Goal: Task Accomplishment & Management: Manage account settings

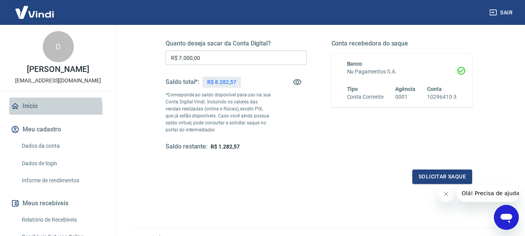
click at [32, 115] on link "Início" at bounding box center [57, 105] width 97 height 17
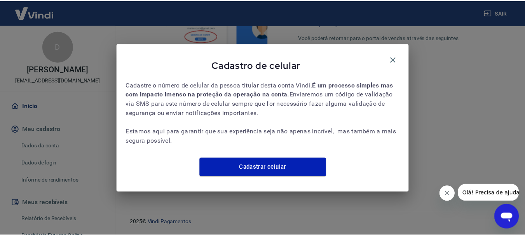
scroll to position [333, 0]
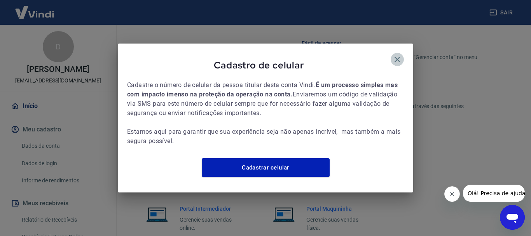
drag, startPoint x: 398, startPoint y: 55, endPoint x: 393, endPoint y: 54, distance: 5.1
click at [397, 57] on icon "button" at bounding box center [396, 59] width 5 height 5
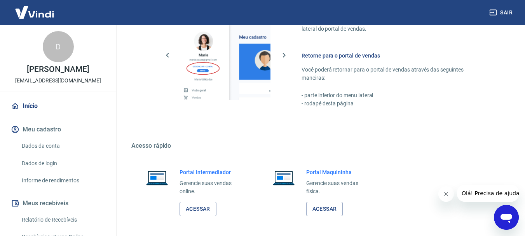
scroll to position [402, 0]
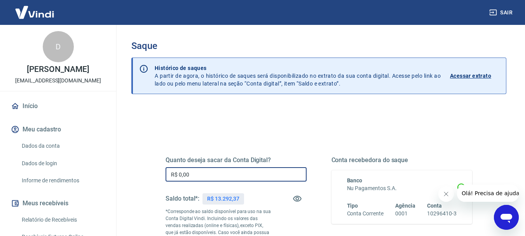
drag, startPoint x: 215, startPoint y: 178, endPoint x: 169, endPoint y: 172, distance: 46.7
click at [169, 172] on input "R$ 0,00" at bounding box center [235, 174] width 141 height 14
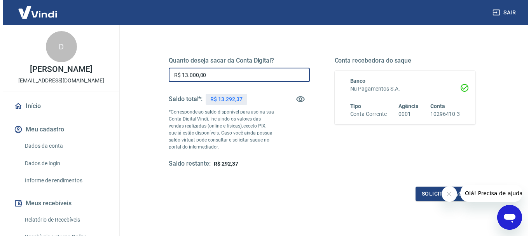
scroll to position [155, 0]
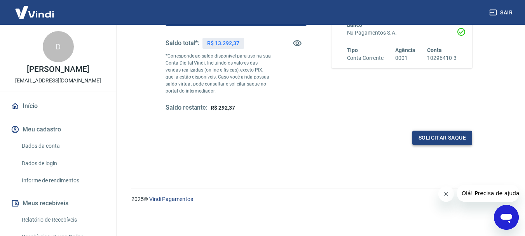
type input "R$ 13.000,00"
click at [457, 140] on button "Solicitar saque" at bounding box center [442, 138] width 60 height 14
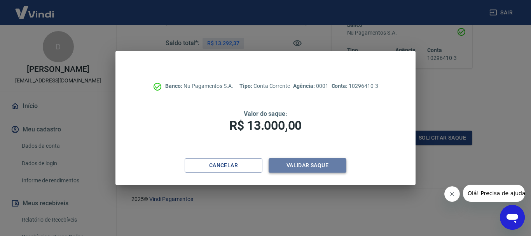
click at [313, 165] on button "Validar saque" at bounding box center [307, 165] width 78 height 14
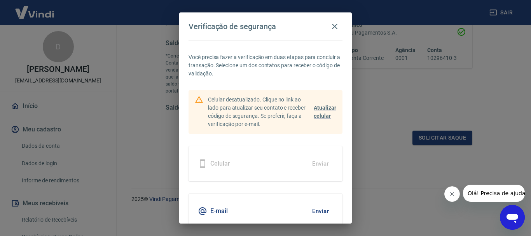
click at [313, 207] on button "Enviar" at bounding box center [320, 211] width 25 height 16
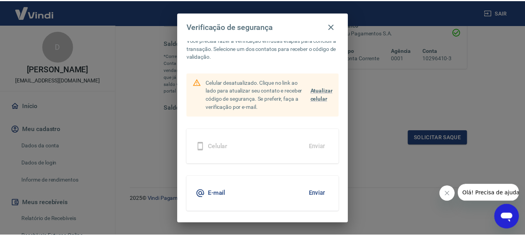
scroll to position [34, 0]
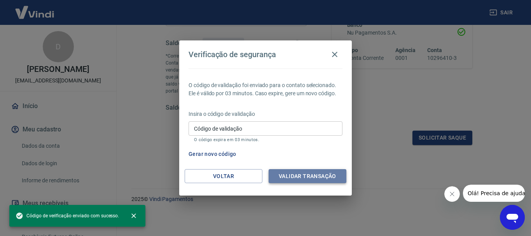
click at [315, 178] on button "Validar transação" at bounding box center [307, 176] width 78 height 14
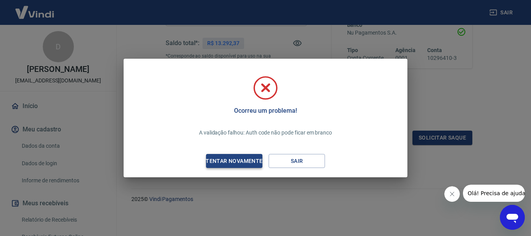
click at [244, 161] on div "Tentar novamente" at bounding box center [233, 161] width 75 height 10
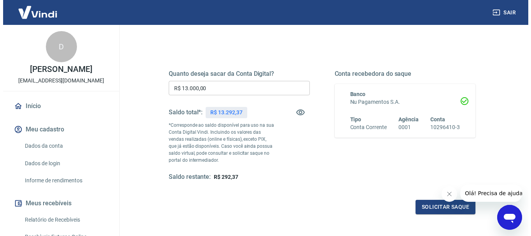
scroll to position [155, 0]
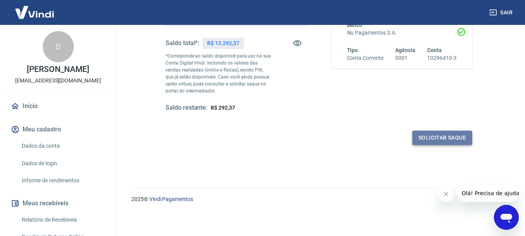
click at [423, 134] on button "Solicitar saque" at bounding box center [442, 138] width 60 height 14
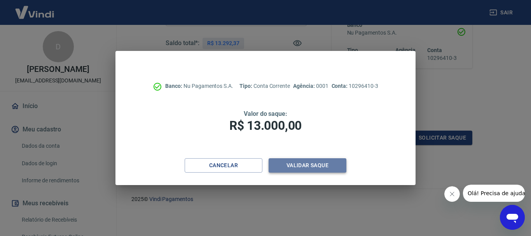
click at [315, 167] on button "Validar saque" at bounding box center [307, 165] width 78 height 14
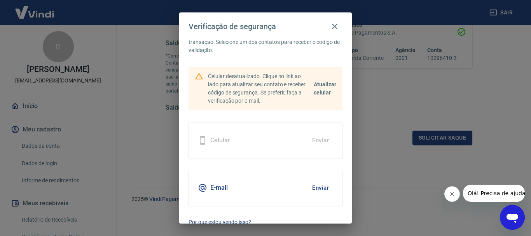
scroll to position [34, 0]
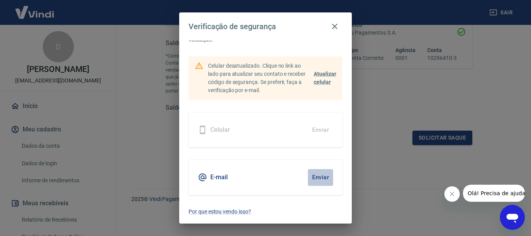
click at [318, 177] on button "Enviar" at bounding box center [320, 177] width 25 height 16
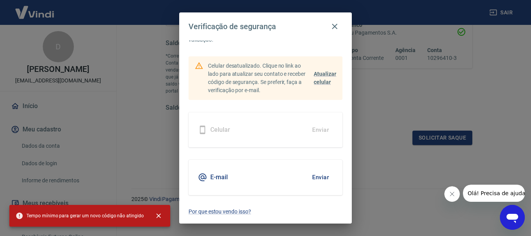
drag, startPoint x: 235, startPoint y: 136, endPoint x: 238, endPoint y: 140, distance: 5.2
click at [235, 136] on div "Celular Enviar" at bounding box center [265, 129] width 154 height 35
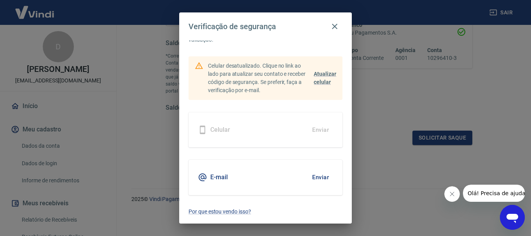
click at [241, 159] on div "Você precisa fazer a verificação em duas etapas para concluir a transação. Sele…" at bounding box center [265, 131] width 172 height 183
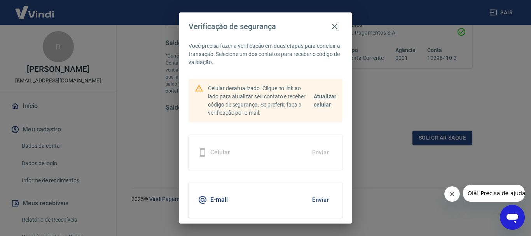
scroll to position [0, 0]
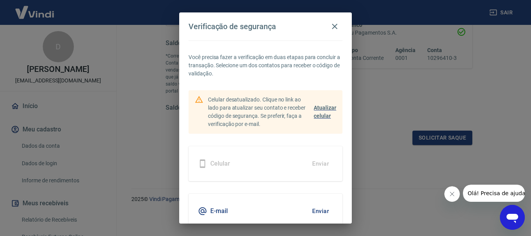
click at [322, 107] on span "Atualizar celular" at bounding box center [324, 111] width 23 height 14
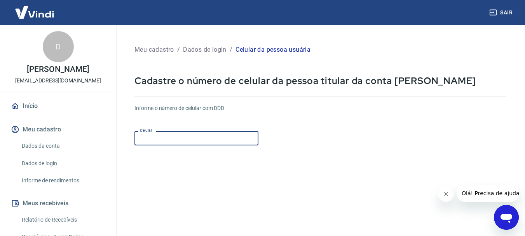
click at [179, 137] on input "Celular" at bounding box center [196, 138] width 124 height 14
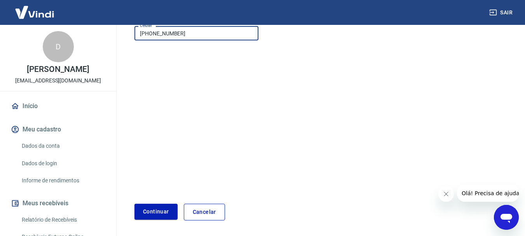
scroll to position [132, 0]
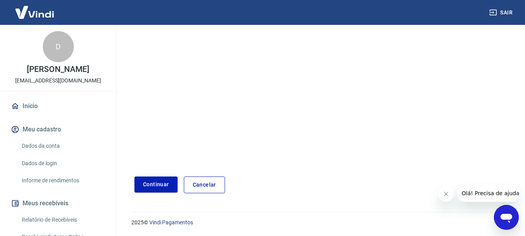
type input "(31) 99727-0860"
click at [148, 187] on button "Continuar" at bounding box center [155, 184] width 43 height 16
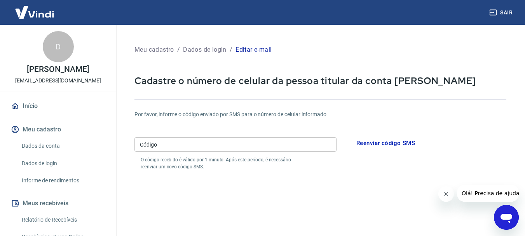
drag, startPoint x: 167, startPoint y: 142, endPoint x: 181, endPoint y: 160, distance: 23.1
click at [179, 157] on div "Código Código O código recebido é válido por 1 minuto. Após este período, é nec…" at bounding box center [235, 152] width 202 height 36
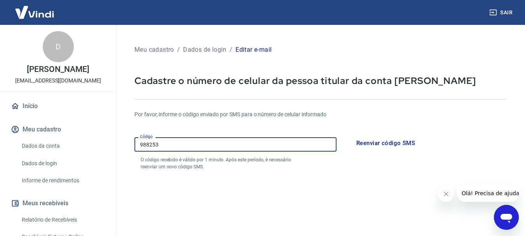
type input "988253"
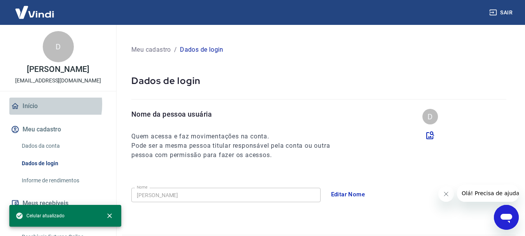
click at [33, 112] on link "Início" at bounding box center [57, 105] width 97 height 17
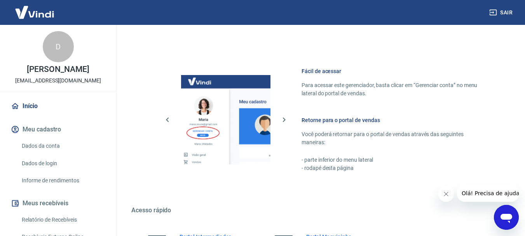
scroll to position [350, 0]
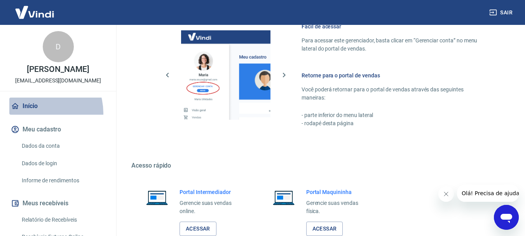
click at [37, 115] on link "Início" at bounding box center [57, 105] width 97 height 17
click at [35, 115] on link "Início" at bounding box center [57, 105] width 97 height 17
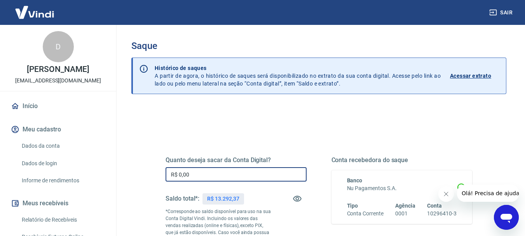
drag, startPoint x: 197, startPoint y: 171, endPoint x: 158, endPoint y: 180, distance: 39.9
click at [158, 180] on div "Quanto deseja sacar da Conta Digital? R$ 0,00 ​ Saldo total*: R$ 13.292,37 *Cor…" at bounding box center [318, 216] width 325 height 188
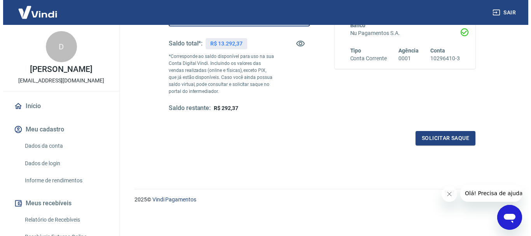
scroll to position [155, 0]
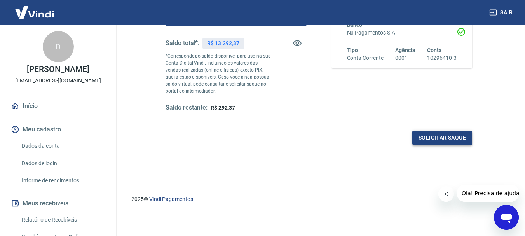
type input "R$ 13.000,00"
click at [435, 141] on button "Solicitar saque" at bounding box center [442, 138] width 60 height 14
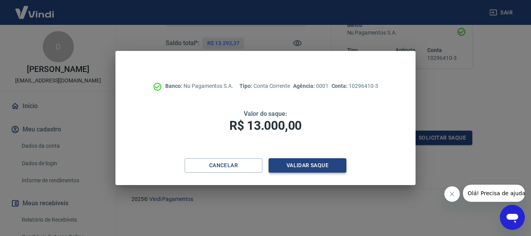
click at [309, 164] on button "Validar saque" at bounding box center [307, 165] width 78 height 14
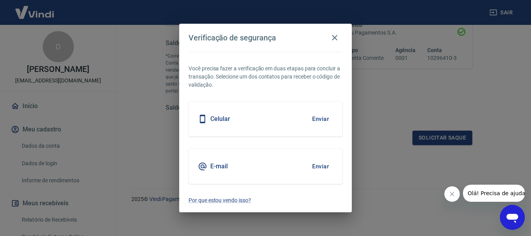
click at [324, 120] on button "Enviar" at bounding box center [320, 119] width 25 height 16
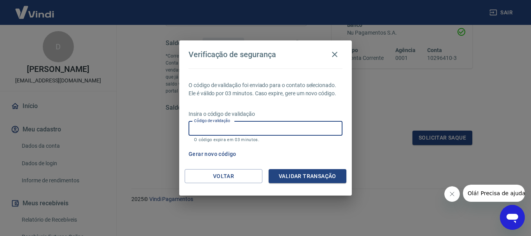
click at [273, 127] on input "Código de validação" at bounding box center [265, 128] width 154 height 14
type input "374753"
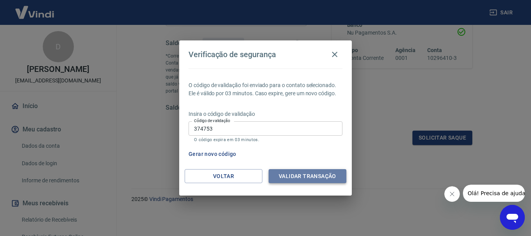
click at [316, 175] on button "Validar transação" at bounding box center [307, 176] width 78 height 14
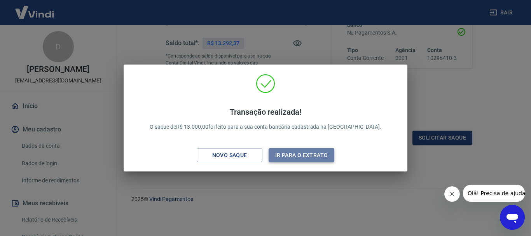
click at [305, 155] on button "Ir para o extrato" at bounding box center [301, 155] width 66 height 14
